Goal: Information Seeking & Learning: Learn about a topic

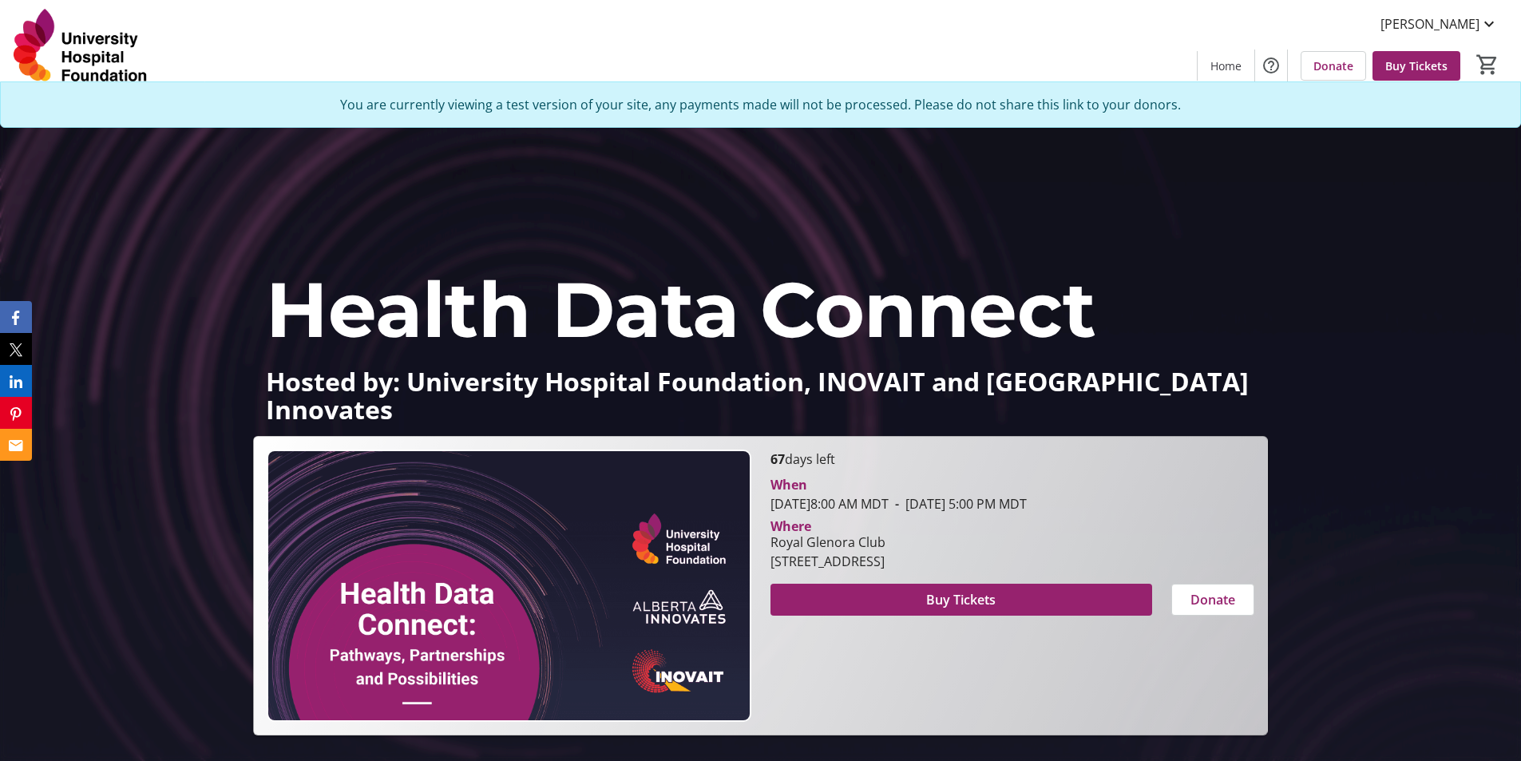
scroll to position [1277, 0]
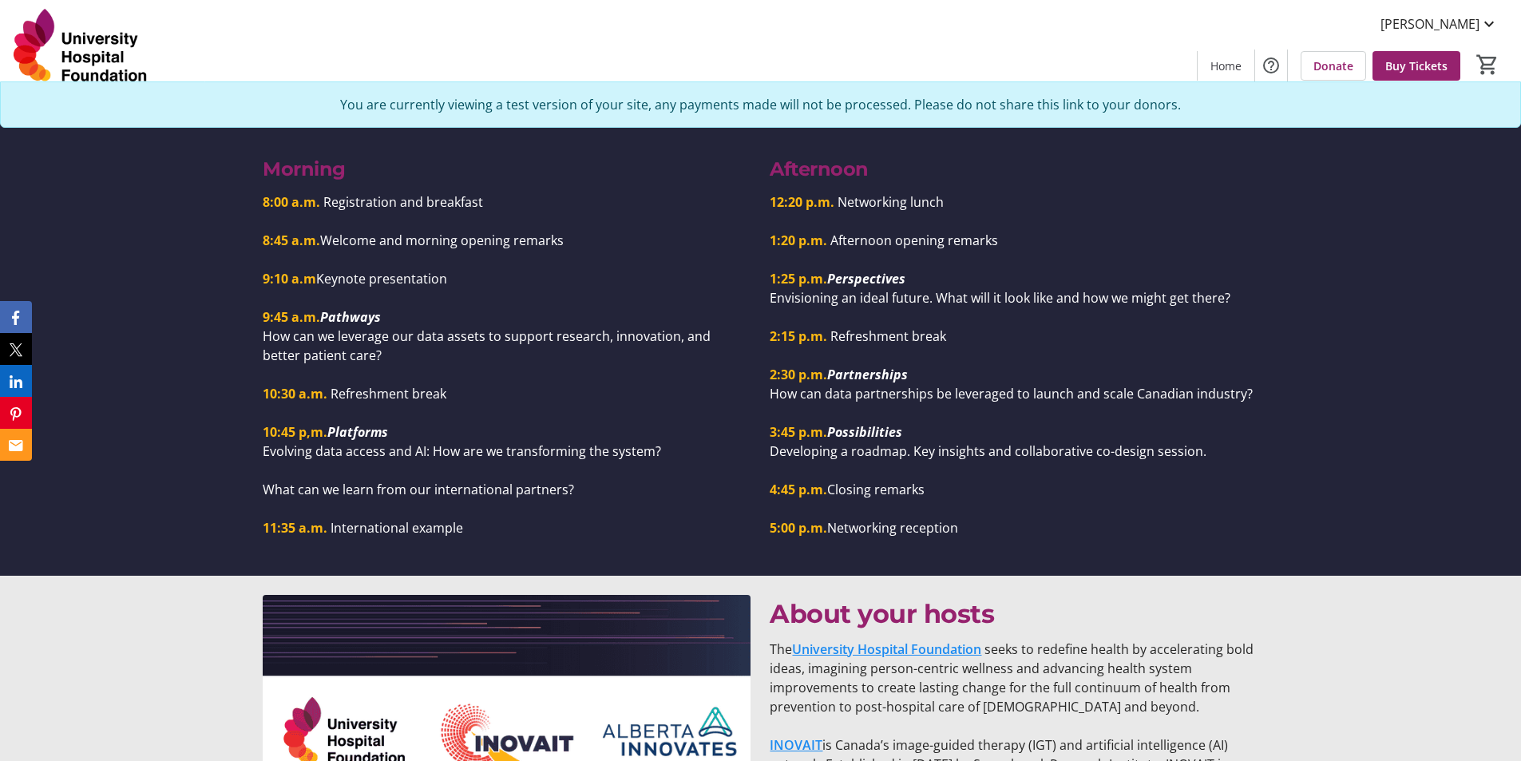
scroll to position [1517, 0]
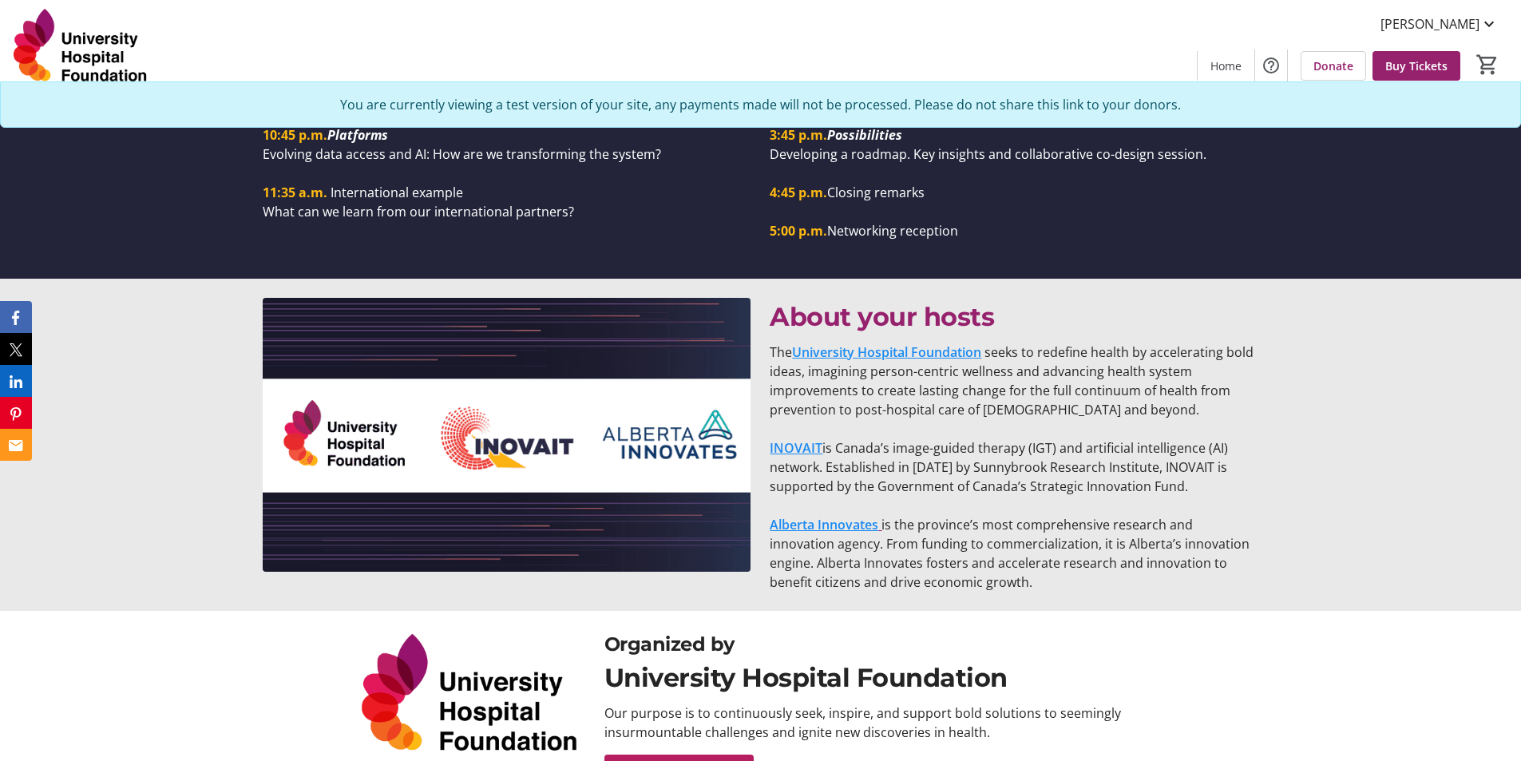
scroll to position [1756, 0]
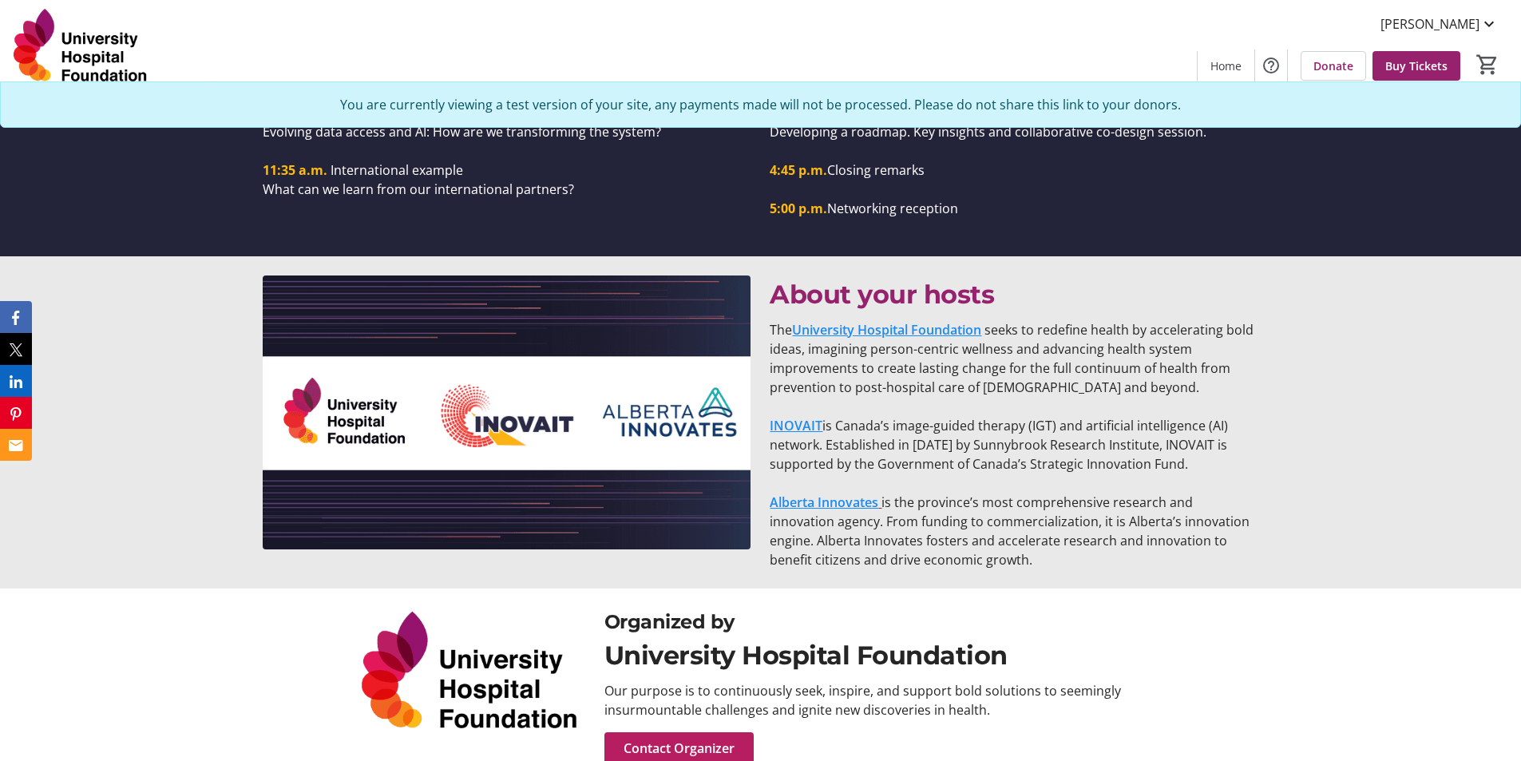
click at [828, 347] on p "The University Hospital Foundation seeks to redefine health by accelerating bol…" at bounding box center [1014, 358] width 488 height 77
click at [849, 321] on link "University Hospital Foundation" at bounding box center [886, 330] width 189 height 18
click at [794, 417] on link "INOVAIT" at bounding box center [796, 426] width 53 height 18
click at [815, 493] on link "Alberta Innovates" at bounding box center [824, 502] width 109 height 18
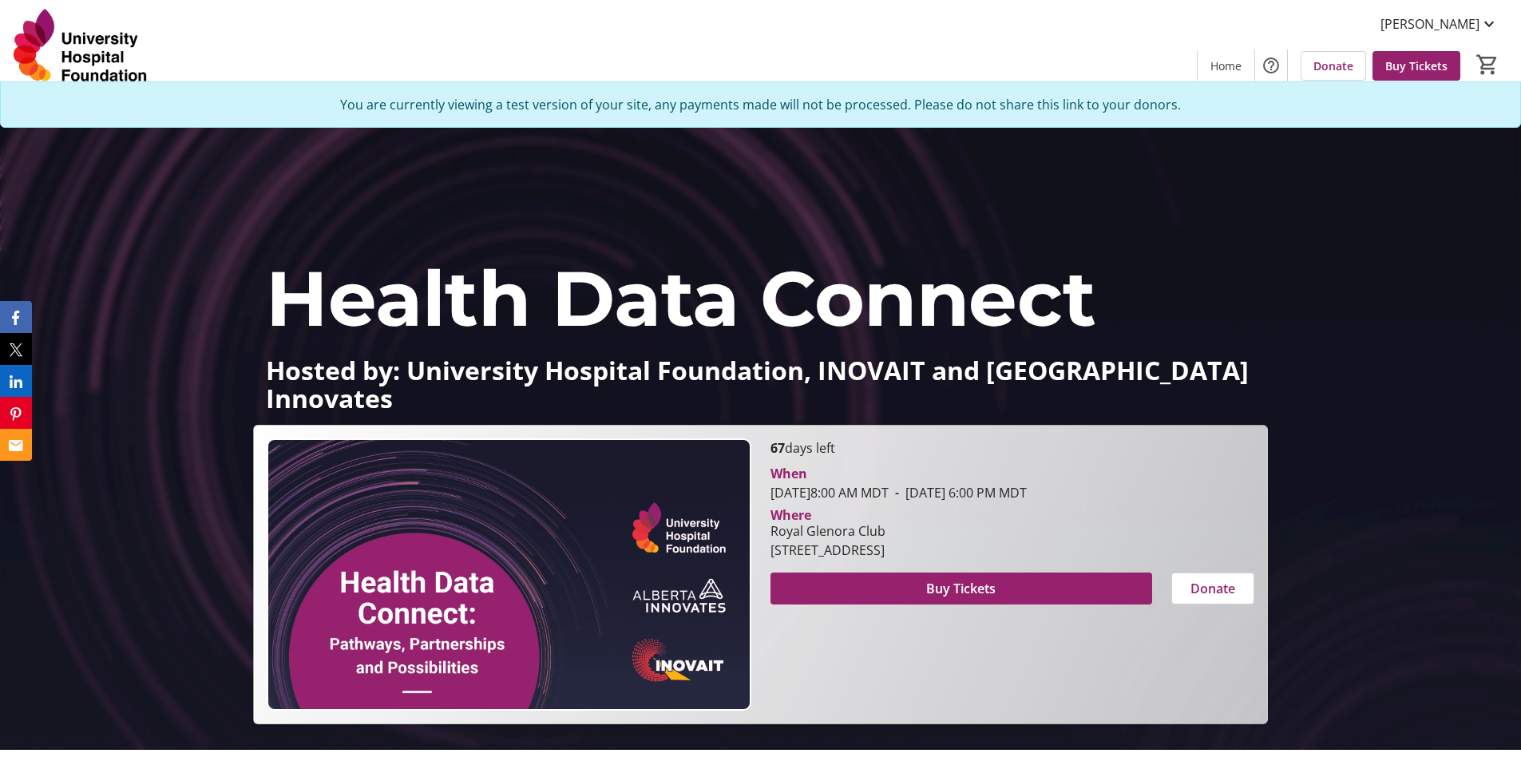
scroll to position [0, 0]
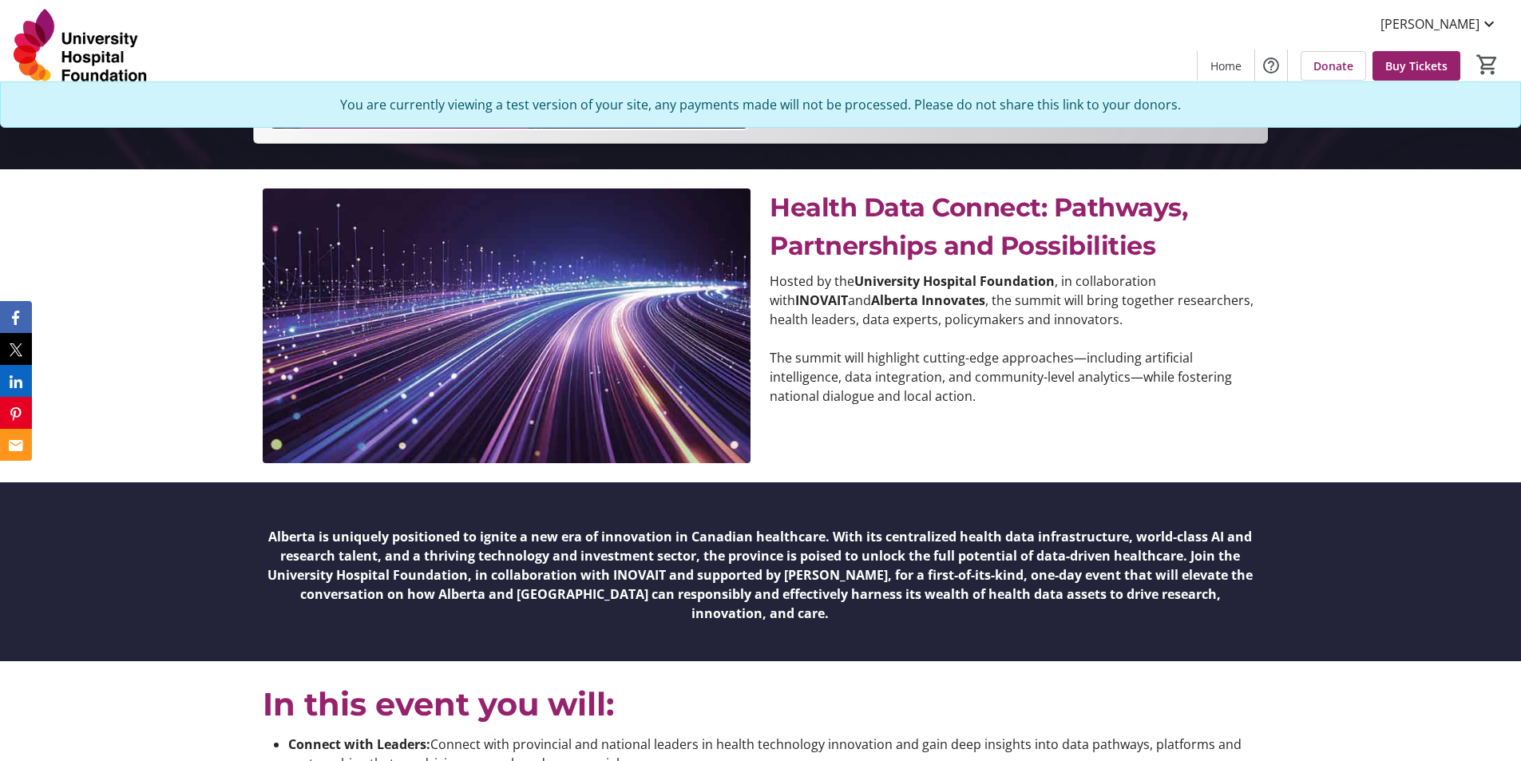
scroll to position [479, 0]
